Goal: Task Accomplishment & Management: Complete application form

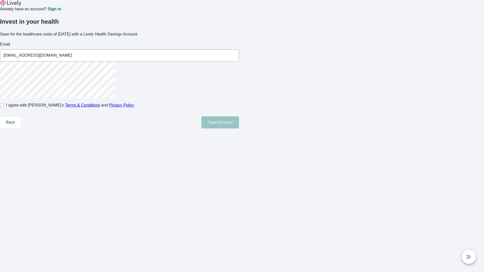
click at [4, 107] on input "I agree with Lively’s Terms & Conditions and Privacy Policy" at bounding box center [2, 105] width 4 height 4
checkbox input "true"
click at [239, 129] on button "Open Account" at bounding box center [220, 122] width 38 height 12
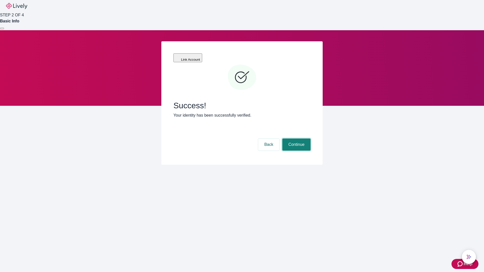
click at [296, 139] on button "Continue" at bounding box center [296, 145] width 28 height 12
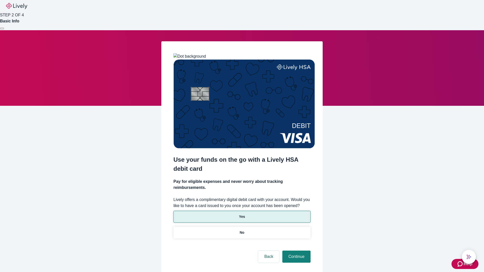
click at [242, 214] on p "Yes" at bounding box center [242, 216] width 6 height 5
click at [296, 251] on button "Continue" at bounding box center [296, 257] width 28 height 12
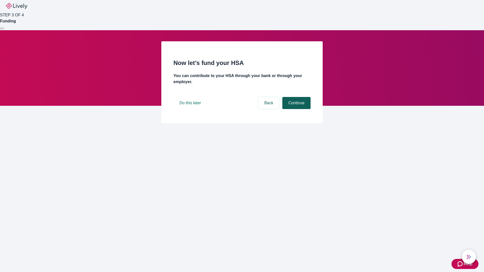
click at [296, 109] on button "Continue" at bounding box center [296, 103] width 28 height 12
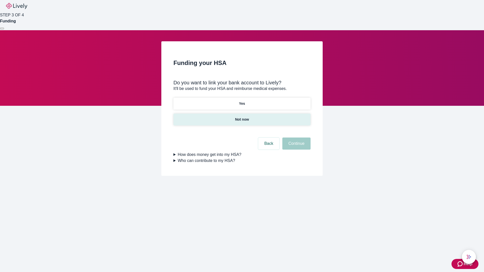
click at [242, 117] on p "Not now" at bounding box center [242, 119] width 14 height 5
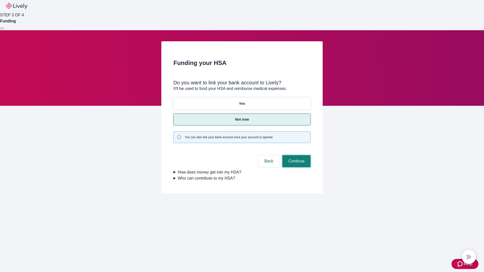
click at [296, 155] on button "Continue" at bounding box center [296, 161] width 28 height 12
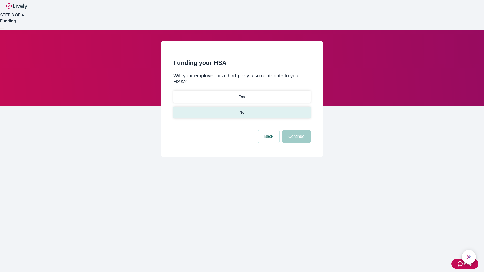
click at [242, 110] on p "No" at bounding box center [242, 112] width 5 height 5
click at [296, 131] on button "Continue" at bounding box center [296, 137] width 28 height 12
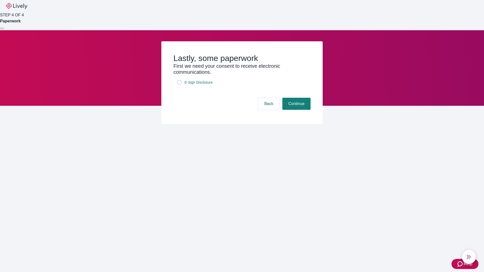
click at [179, 84] on input "E-Sign Disclosure" at bounding box center [179, 82] width 4 height 4
checkbox input "true"
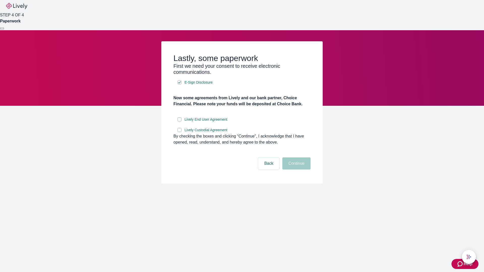
click at [179, 122] on input "Lively End User Agreement" at bounding box center [179, 119] width 4 height 4
checkbox input "true"
click at [179, 132] on input "Lively Custodial Agreement" at bounding box center [179, 130] width 4 height 4
checkbox input "true"
click at [296, 170] on button "Continue" at bounding box center [296, 164] width 28 height 12
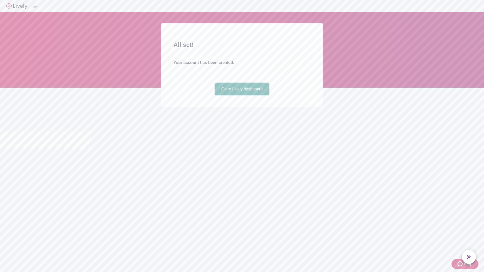
click at [242, 95] on link "Go to Lively dashboard" at bounding box center [242, 89] width 54 height 12
